Goal: Information Seeking & Learning: Learn about a topic

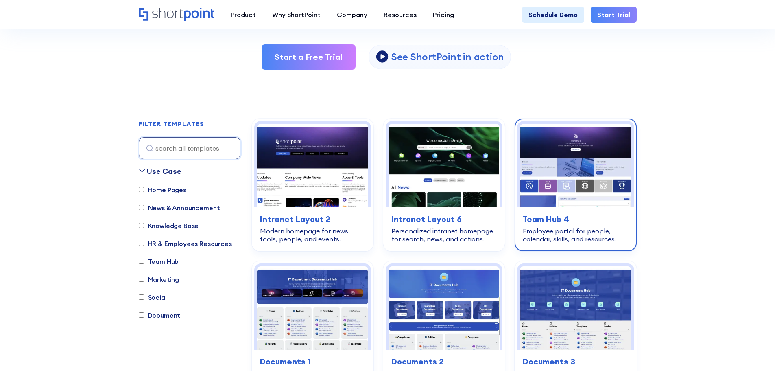
scroll to position [244, 0]
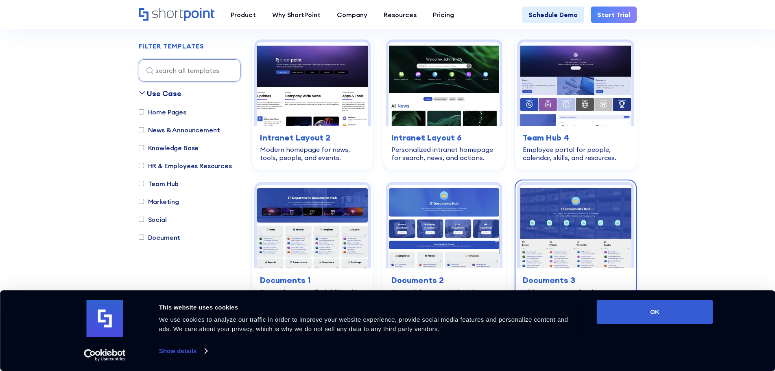
click at [580, 256] on img at bounding box center [575, 226] width 111 height 83
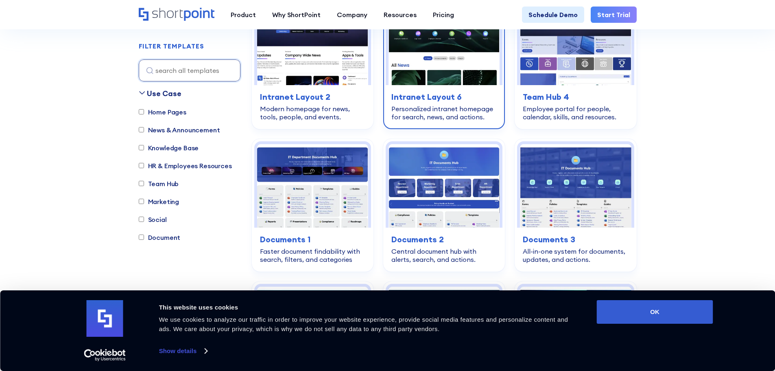
scroll to position [326, 0]
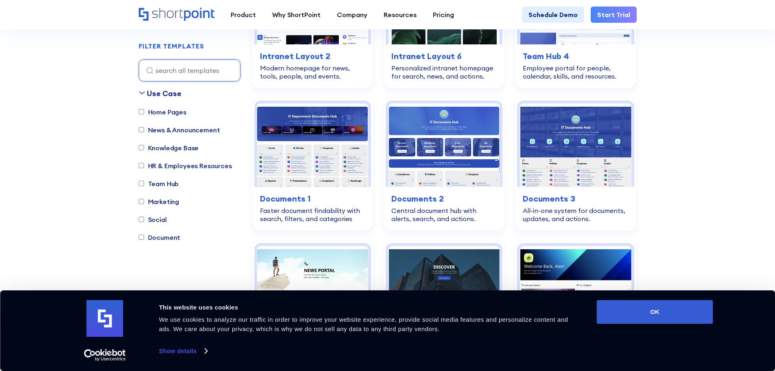
click at [142, 184] on input "Team Hub" at bounding box center [141, 183] width 5 height 5
checkbox input "true"
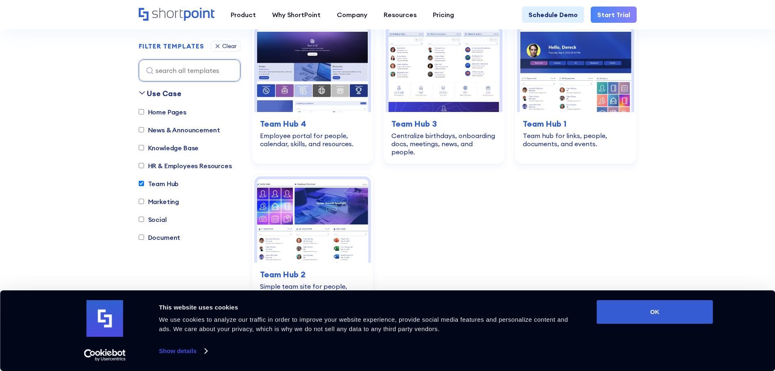
scroll to position [241, 0]
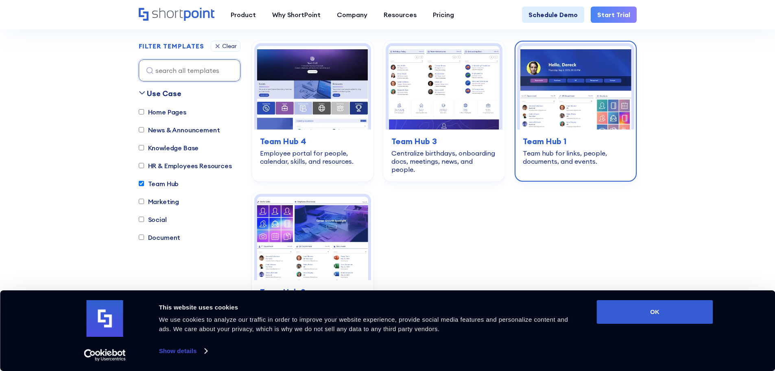
click at [583, 122] on img at bounding box center [575, 87] width 111 height 83
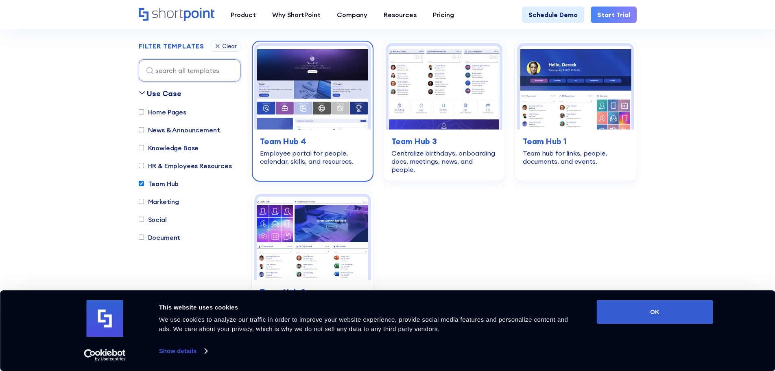
click at [326, 112] on img at bounding box center [312, 87] width 111 height 83
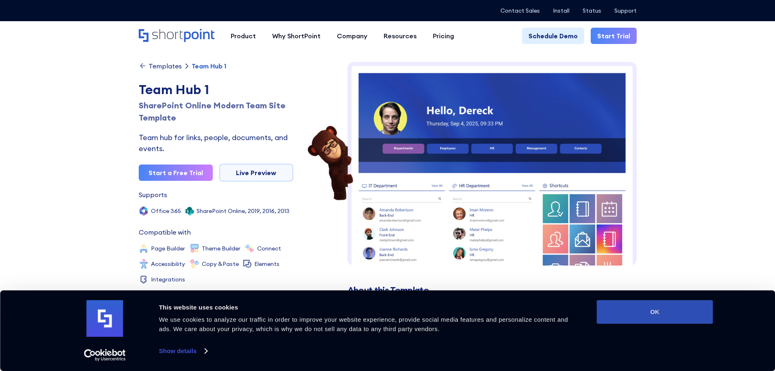
click at [635, 309] on button "OK" at bounding box center [655, 312] width 116 height 24
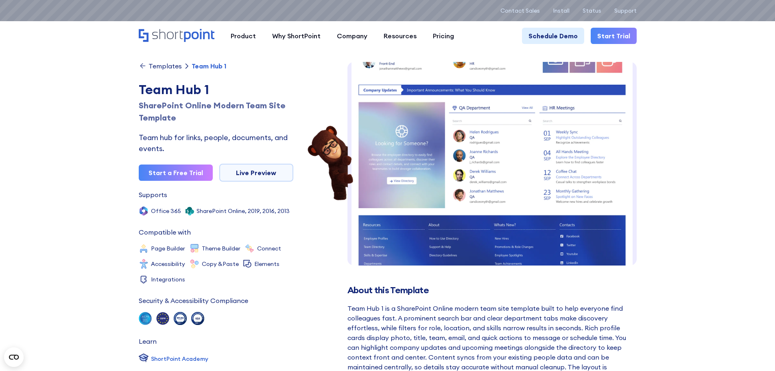
scroll to position [252, 0]
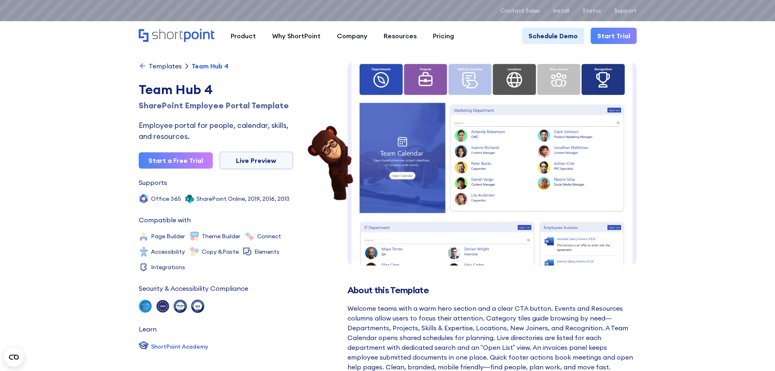
scroll to position [55, 0]
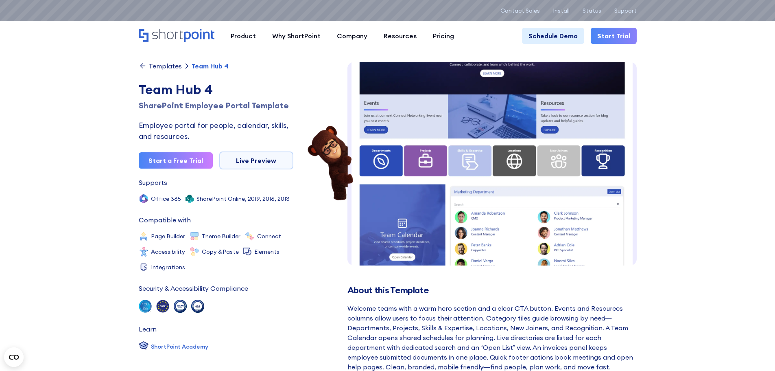
click at [425, 157] on img at bounding box center [492, 263] width 289 height 513
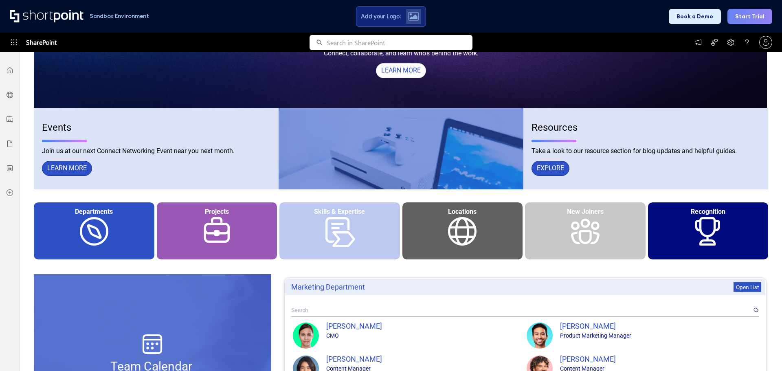
scroll to position [204, 0]
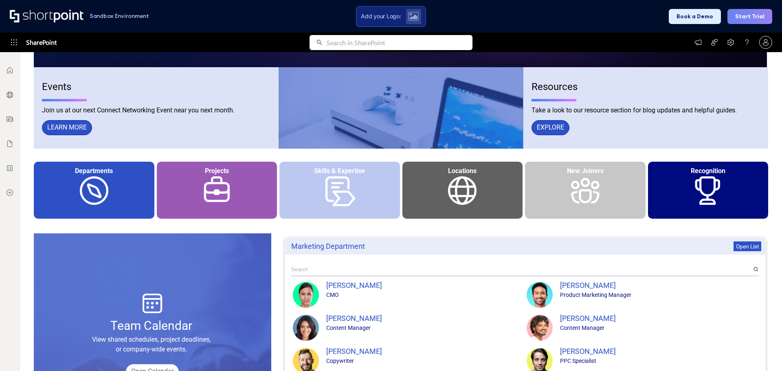
click at [334, 192] on div "Skills & Expertise" at bounding box center [339, 190] width 120 height 57
click at [189, 191] on div "Projects" at bounding box center [217, 190] width 120 height 57
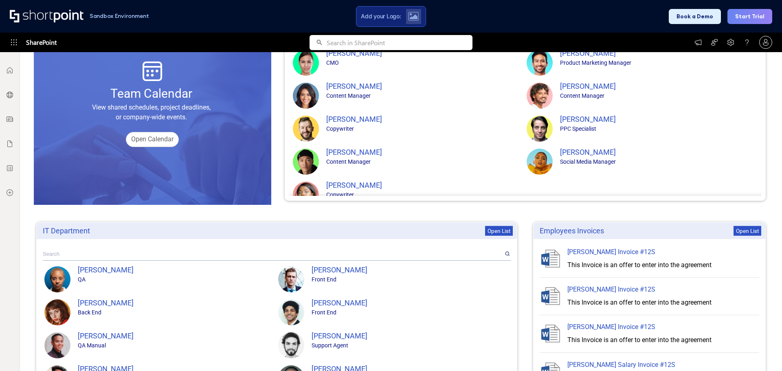
scroll to position [395, 0]
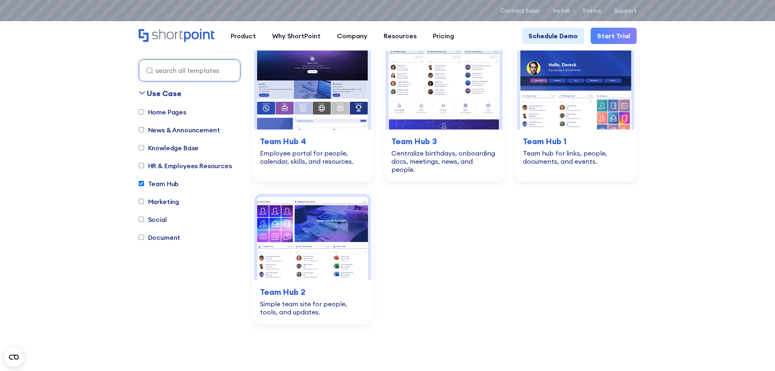
click at [141, 129] on input "News & Announcement" at bounding box center [141, 129] width 5 height 5
checkbox input "true"
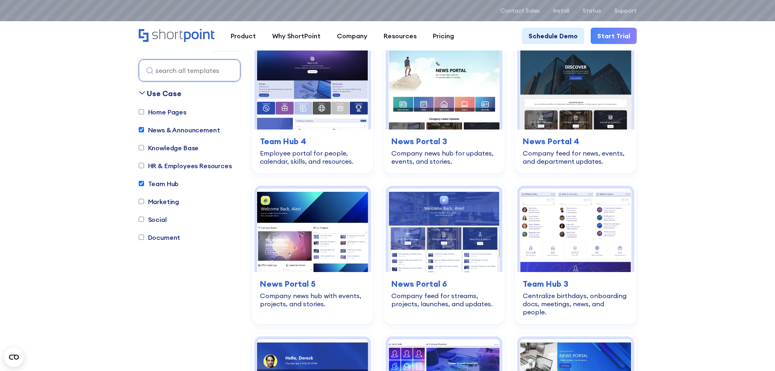
click at [141, 185] on input "Team Hub" at bounding box center [141, 183] width 5 height 5
checkbox input "false"
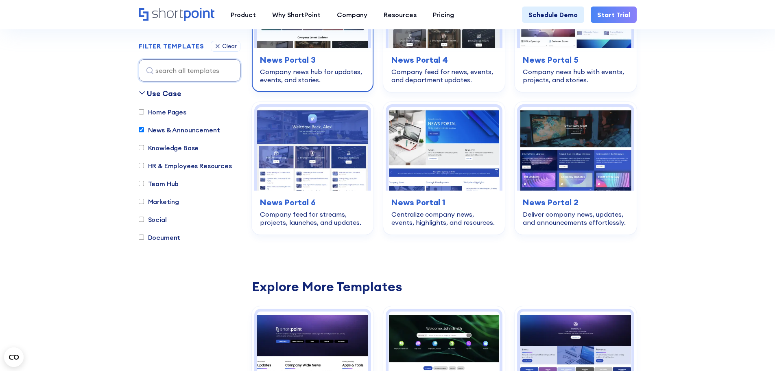
scroll to position [281, 0]
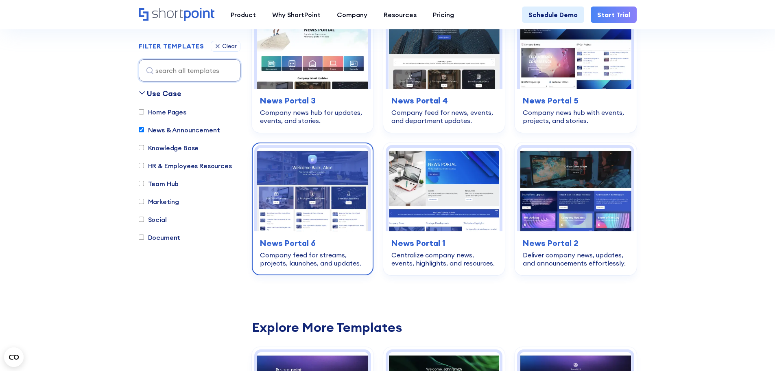
click at [335, 199] on img at bounding box center [312, 189] width 111 height 83
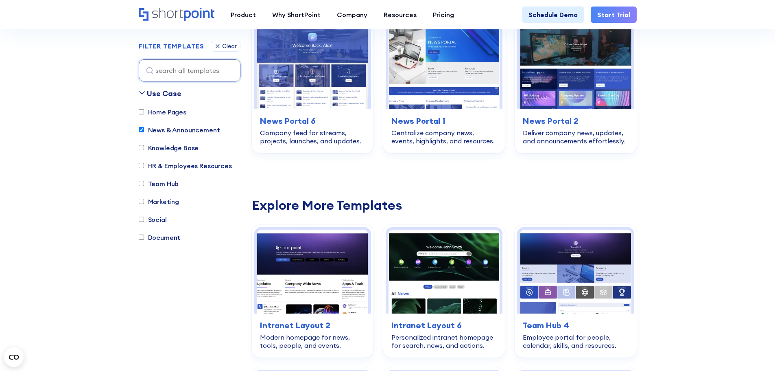
scroll to position [526, 0]
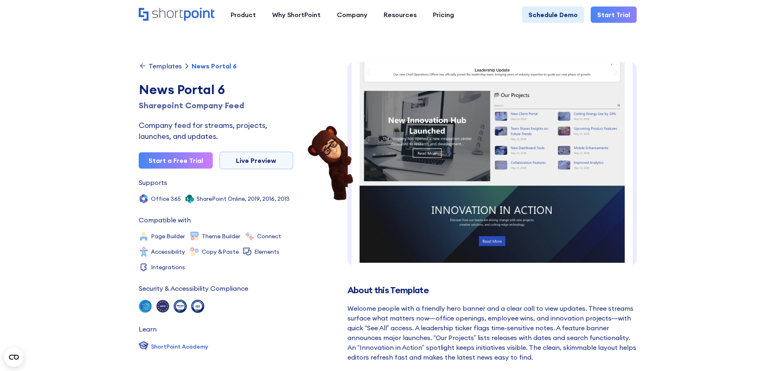
click at [471, 157] on img at bounding box center [492, 50] width 289 height 447
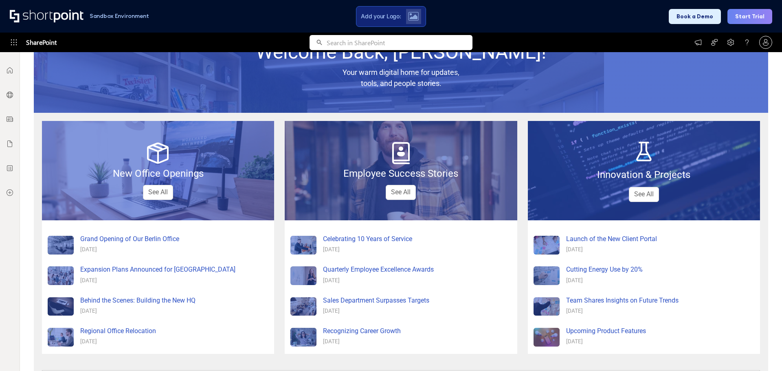
scroll to position [204, 0]
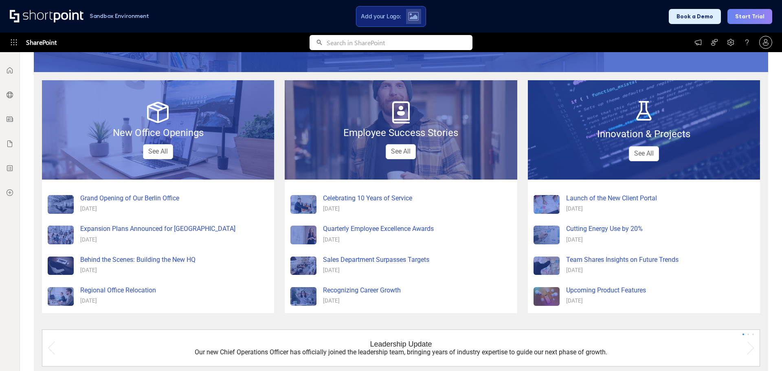
click at [440, 128] on div "Employee Success Stories See All" at bounding box center [401, 129] width 232 height 99
click at [471, 139] on div "Employee Success Stories" at bounding box center [401, 132] width 232 height 15
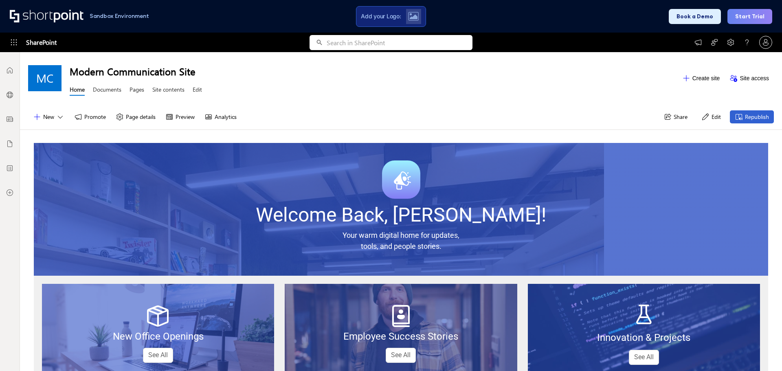
scroll to position [122, 0]
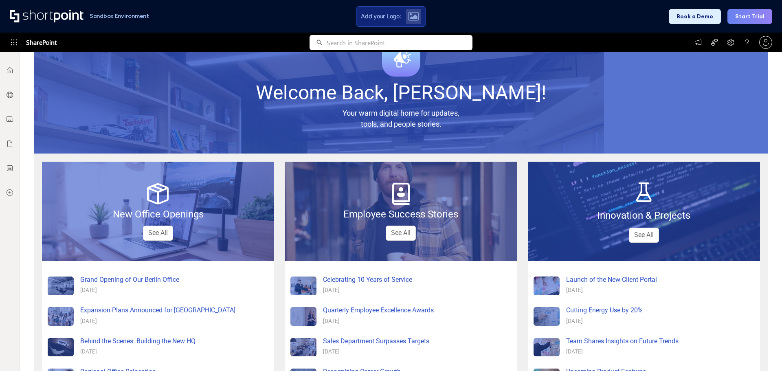
click at [684, 214] on span "Innovation & Projects" at bounding box center [643, 215] width 93 height 11
click at [637, 235] on link "See All" at bounding box center [643, 235] width 30 height 15
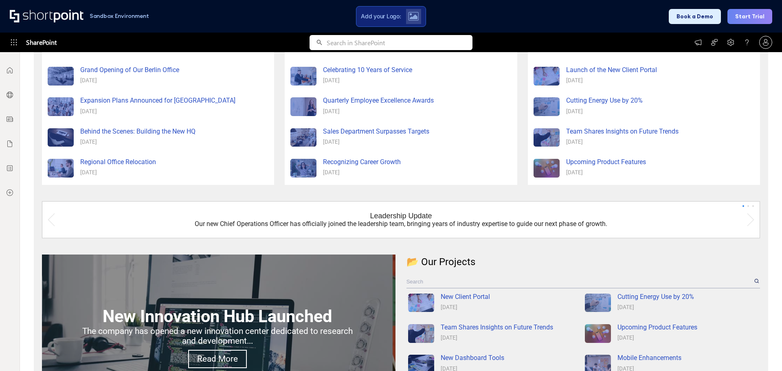
scroll to position [169, 0]
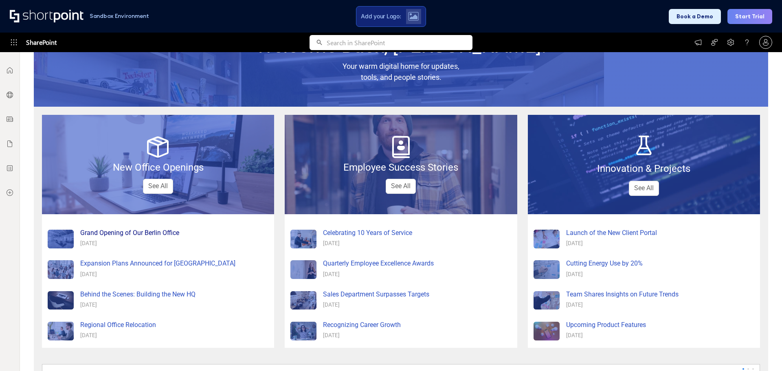
click at [138, 234] on div "Grand Opening of Our Berlin Office" at bounding box center [174, 233] width 188 height 10
click at [137, 231] on div "Grand Opening of Our Berlin Office" at bounding box center [174, 233] width 188 height 10
click at [54, 239] on div at bounding box center [61, 239] width 26 height 19
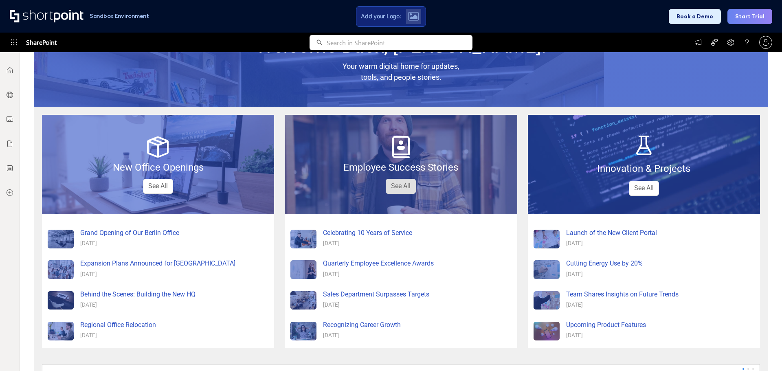
click at [396, 189] on link "See All" at bounding box center [400, 186] width 30 height 15
click at [396, 193] on link "See All" at bounding box center [400, 186] width 30 height 15
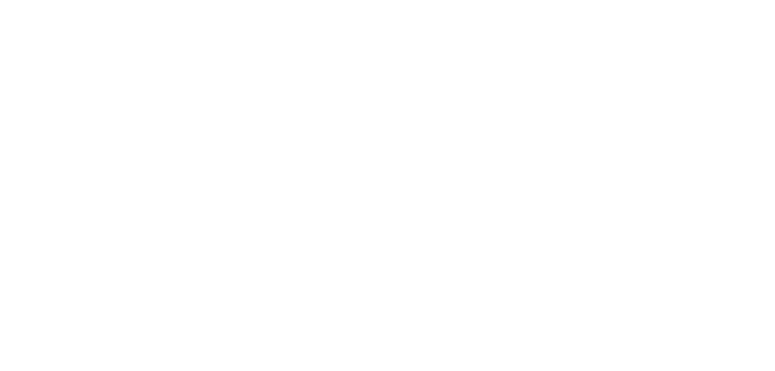
scroll to position [660, 0]
